Goal: Task Accomplishment & Management: Complete application form

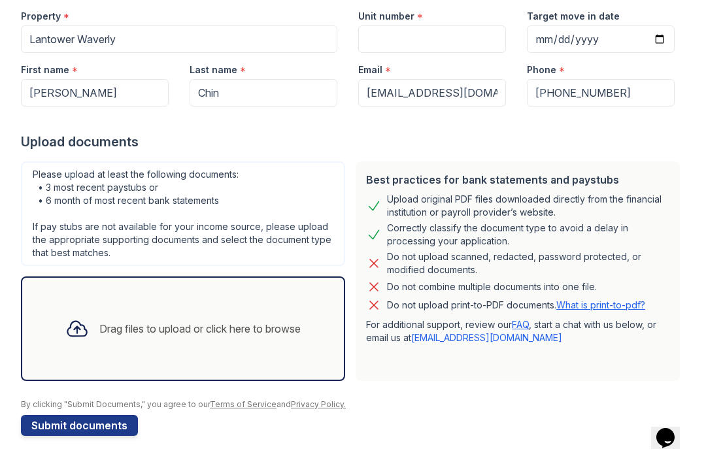
scroll to position [134, 0]
click at [627, 302] on link "What is print-to-pdf?" at bounding box center [601, 305] width 89 height 11
click at [301, 331] on div "Drag files to upload or click here to browse" at bounding box center [199, 329] width 201 height 16
click at [277, 329] on div "Drag files to upload or click here to browse" at bounding box center [199, 329] width 201 height 16
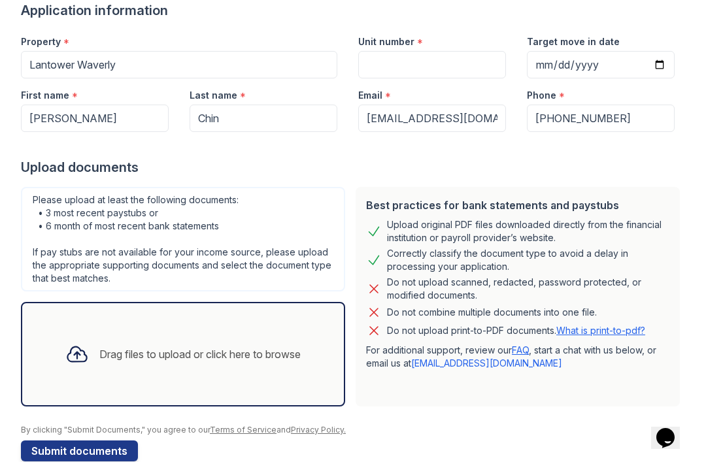
scroll to position [107, 0]
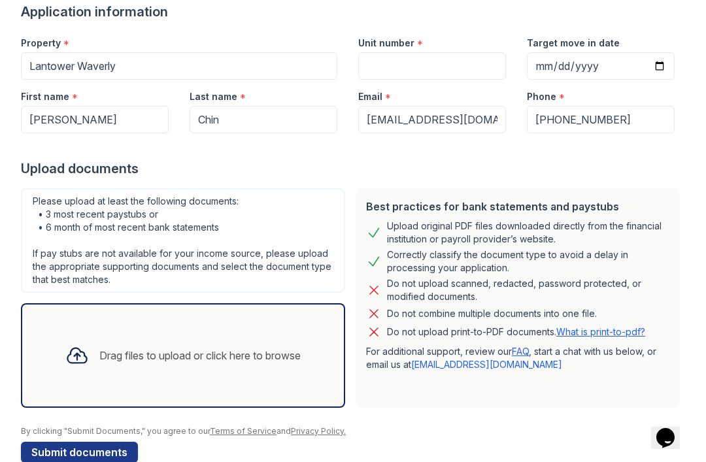
click at [243, 351] on div "Drag files to upload or click here to browse" at bounding box center [199, 356] width 201 height 16
click at [258, 353] on div "Drag files to upload or click here to browse" at bounding box center [199, 356] width 201 height 16
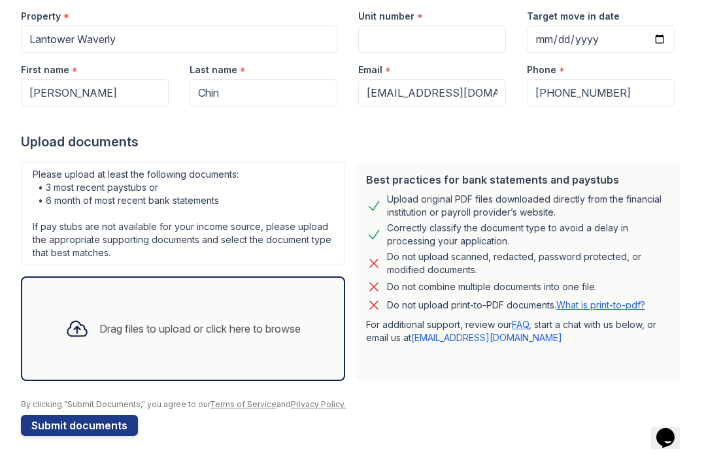
scroll to position [134, 0]
click at [263, 323] on div "Drag files to upload or click here to browse" at bounding box center [199, 329] width 201 height 16
click at [249, 342] on div "Drag files to upload or click here to browse" at bounding box center [183, 329] width 256 height 44
click at [230, 330] on div "Drag files to upload or click here to browse" at bounding box center [199, 329] width 201 height 16
click at [251, 326] on div "Drag files to upload or click here to browse" at bounding box center [199, 329] width 201 height 16
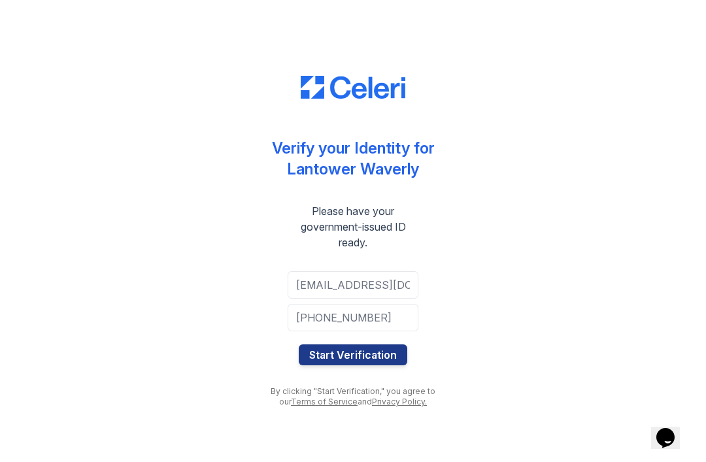
click at [360, 355] on button "Start Verification" at bounding box center [353, 355] width 109 height 21
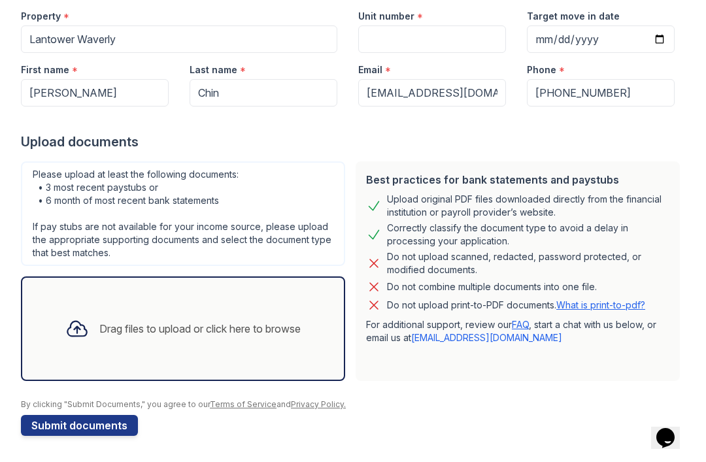
scroll to position [134, 0]
click at [258, 340] on div "Drag files to upload or click here to browse" at bounding box center [183, 329] width 256 height 44
click at [226, 324] on div "Drag files to upload or click here to browse" at bounding box center [199, 329] width 201 height 16
click at [252, 326] on div "Drag files to upload or click here to browse" at bounding box center [199, 329] width 201 height 16
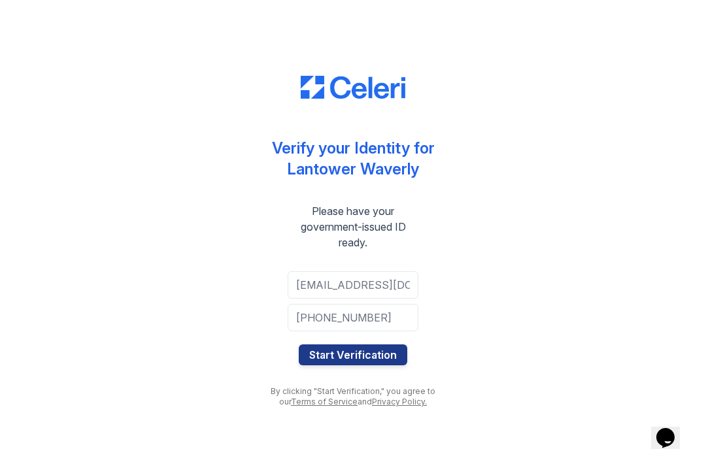
click at [390, 351] on button "Start Verification" at bounding box center [353, 355] width 109 height 21
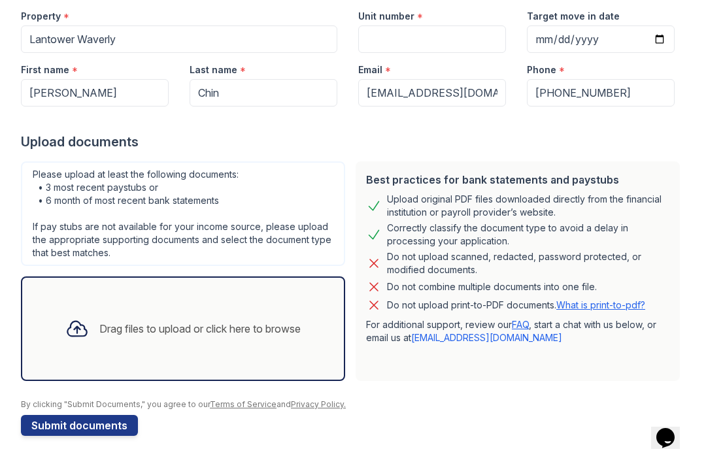
scroll to position [134, 0]
click at [525, 327] on link "FAQ" at bounding box center [520, 324] width 17 height 11
click at [526, 326] on link "FAQ" at bounding box center [520, 324] width 17 height 11
click at [268, 325] on div "Drag files to upload or click here to browse" at bounding box center [199, 329] width 201 height 16
click at [242, 322] on div "Drag files to upload or click here to browse" at bounding box center [199, 329] width 201 height 16
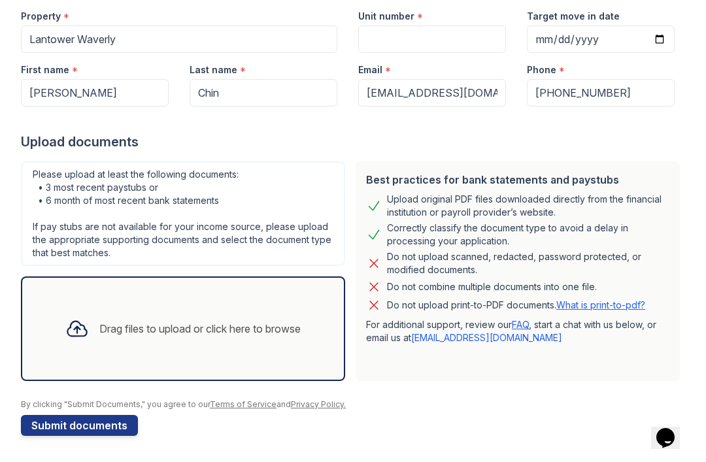
click at [213, 326] on div "Drag files to upload or click here to browse" at bounding box center [199, 329] width 201 height 16
